Goal: Task Accomplishment & Management: Manage account settings

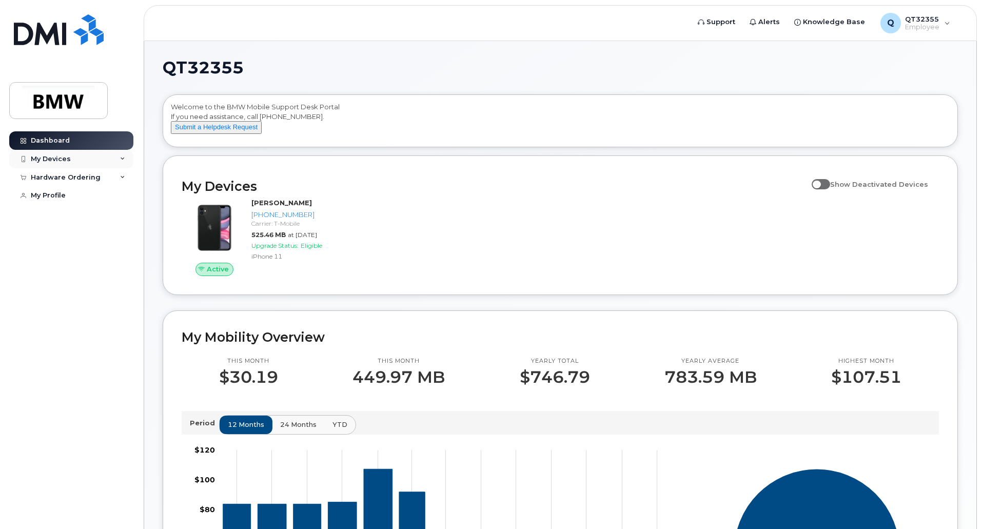
click at [56, 159] on div "My Devices" at bounding box center [51, 159] width 40 height 8
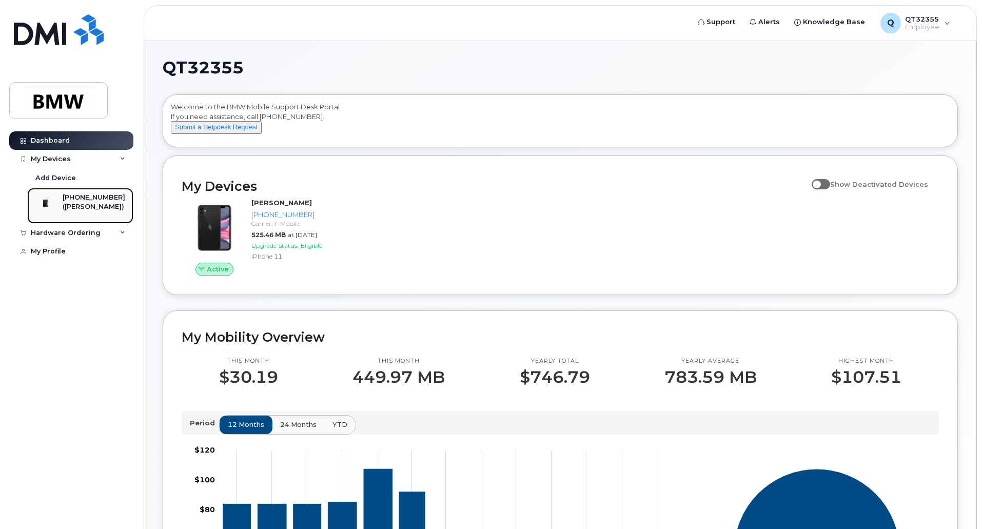
click at [87, 205] on div "([PERSON_NAME])" at bounding box center [94, 206] width 63 height 9
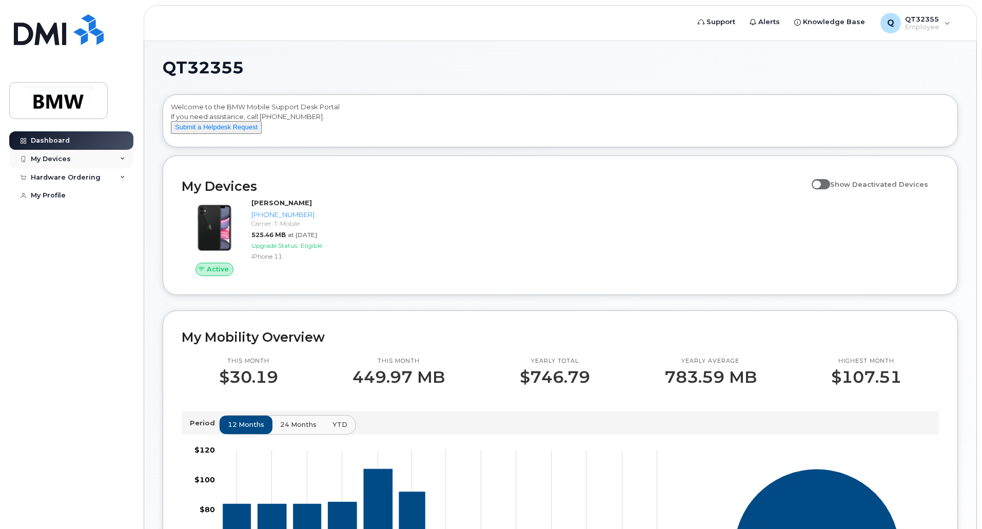
click at [120, 159] on icon at bounding box center [122, 159] width 5 height 5
click at [49, 256] on div "My Profile" at bounding box center [48, 251] width 35 height 8
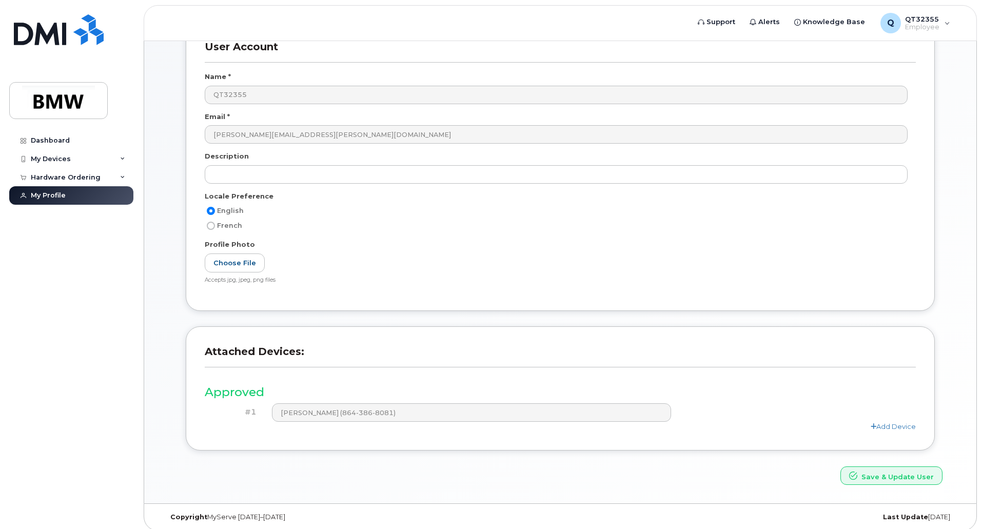
scroll to position [133, 0]
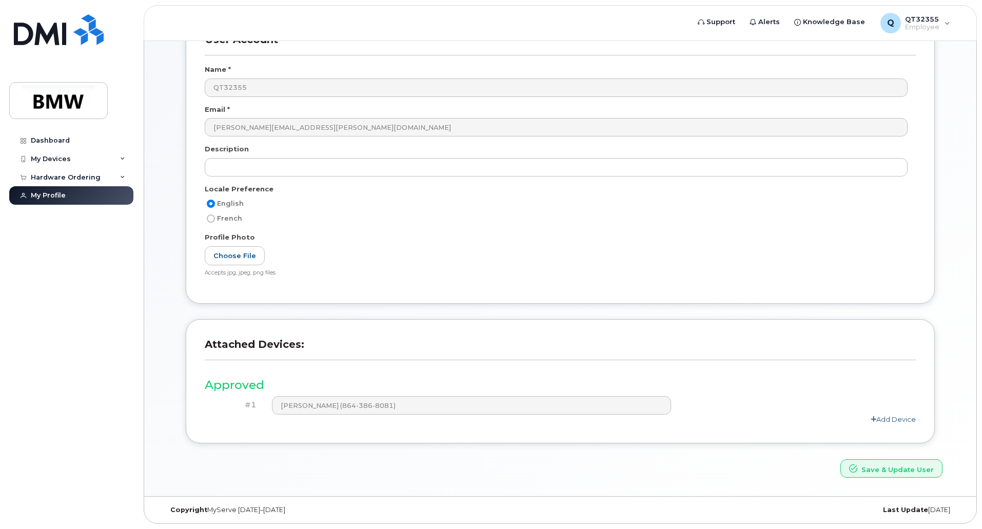
click at [891, 417] on link "Add Device" at bounding box center [893, 419] width 45 height 8
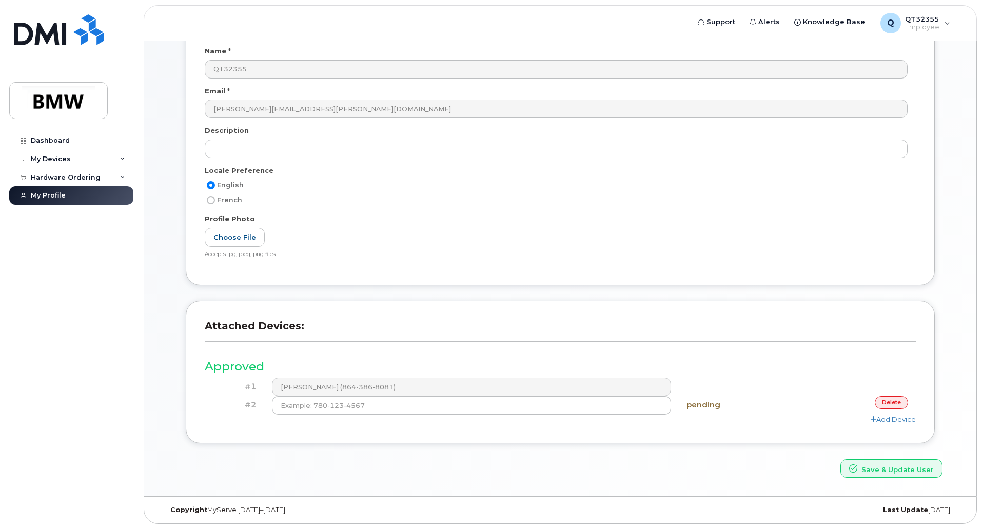
scroll to position [0, 0]
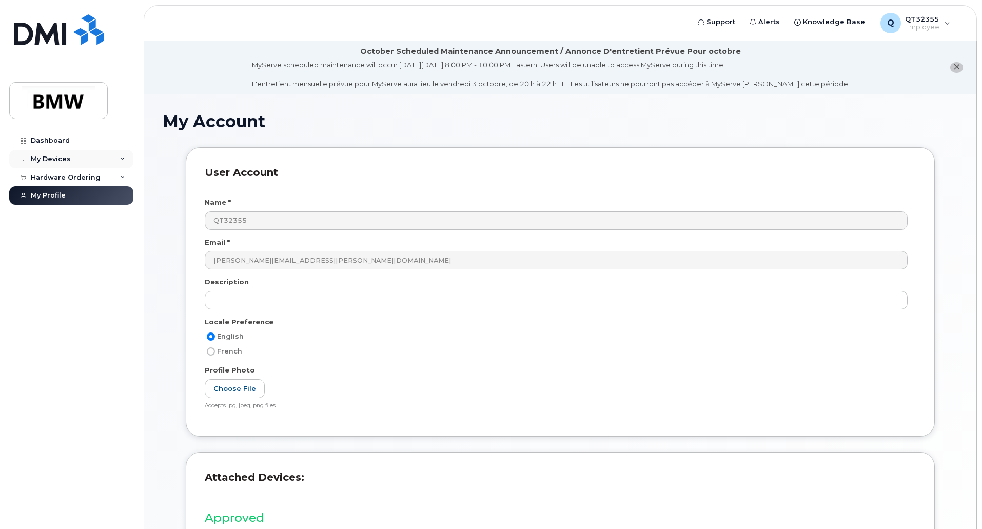
click at [52, 157] on div "My Devices" at bounding box center [51, 159] width 40 height 8
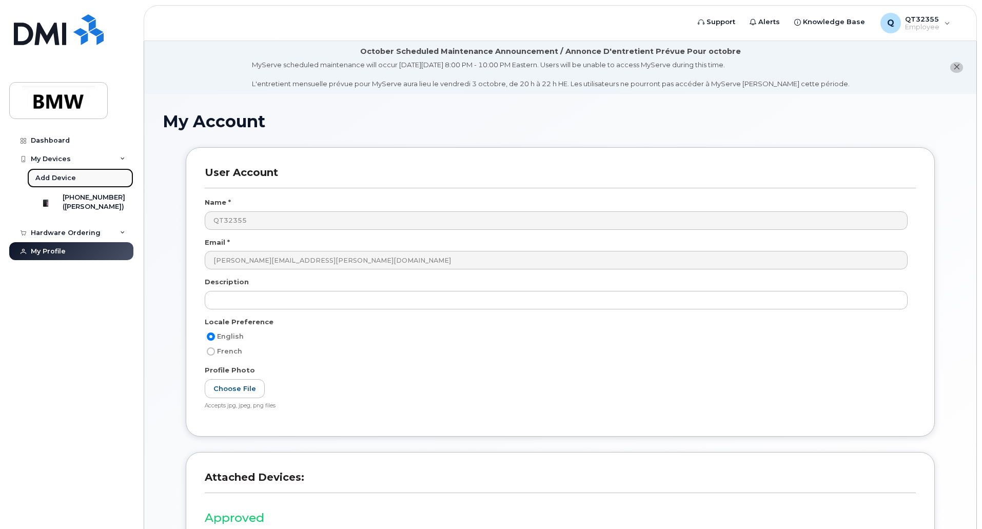
click at [56, 174] on div "Add Device" at bounding box center [55, 177] width 41 height 9
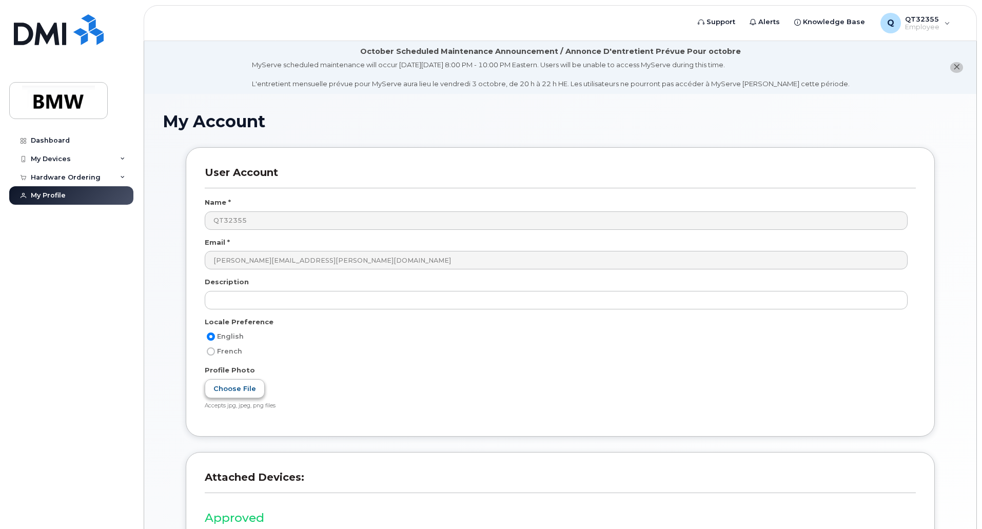
click at [228, 387] on label "Choose File" at bounding box center [235, 388] width 60 height 19
click at [0, 0] on input "Choose File" at bounding box center [0, 0] width 0 height 0
click at [62, 102] on img at bounding box center [58, 101] width 79 height 30
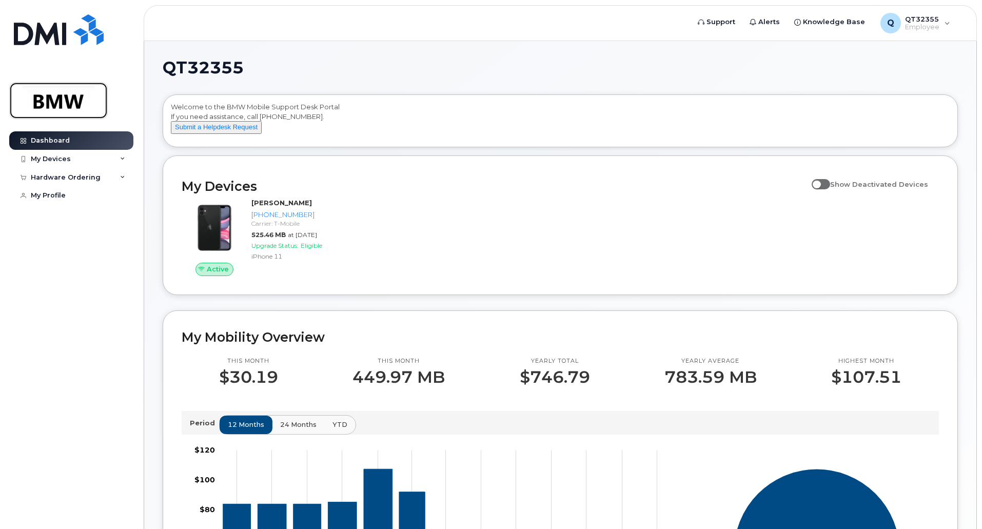
click at [68, 94] on img at bounding box center [58, 101] width 79 height 30
click at [935, 20] on span "QT32355" at bounding box center [922, 19] width 34 height 8
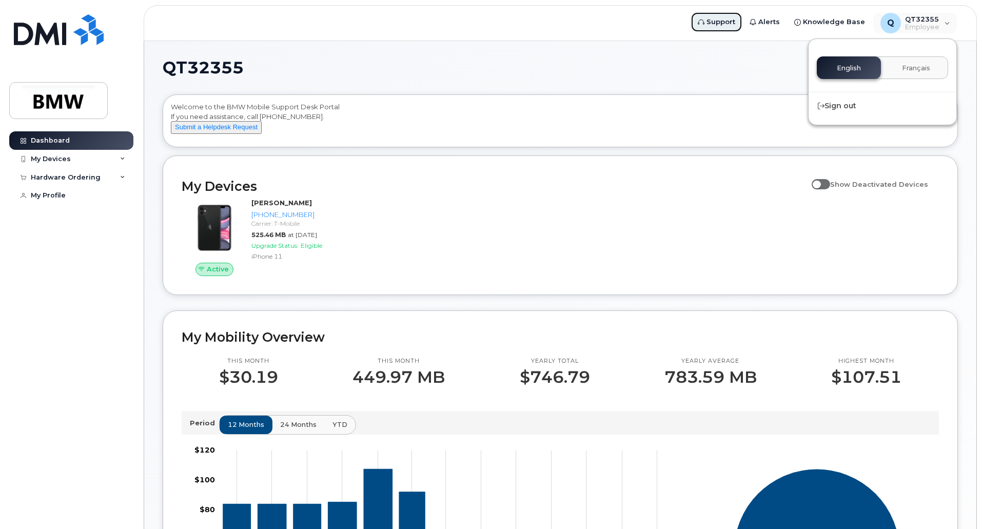
click at [727, 21] on span "Support" at bounding box center [721, 22] width 29 height 10
